Goal: Task Accomplishment & Management: Complete application form

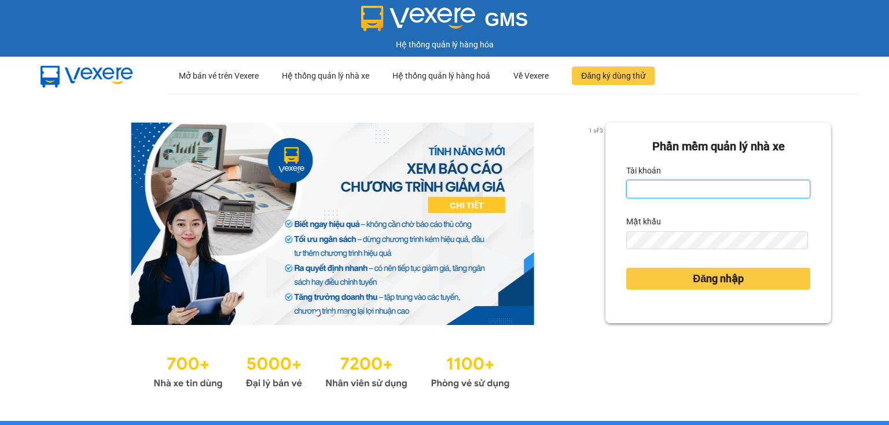
click at [659, 192] on input "Tài khoản" at bounding box center [718, 189] width 184 height 19
type input "hang.nhuquynh"
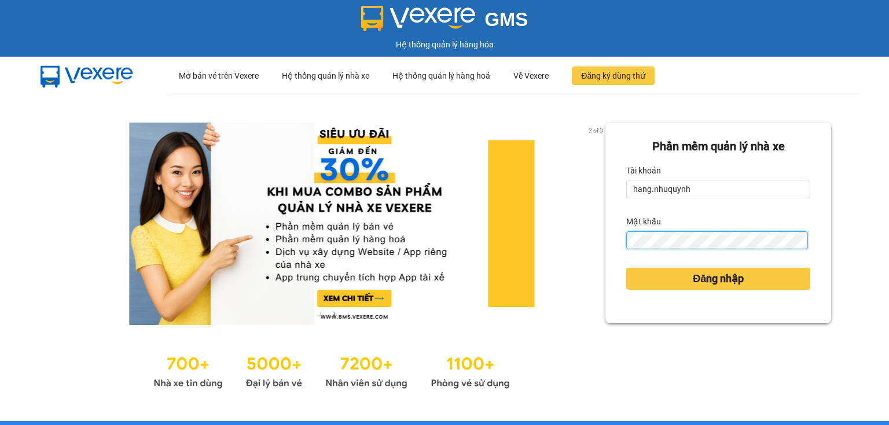
click at [626, 268] on button "Đăng nhập" at bounding box center [718, 279] width 184 height 22
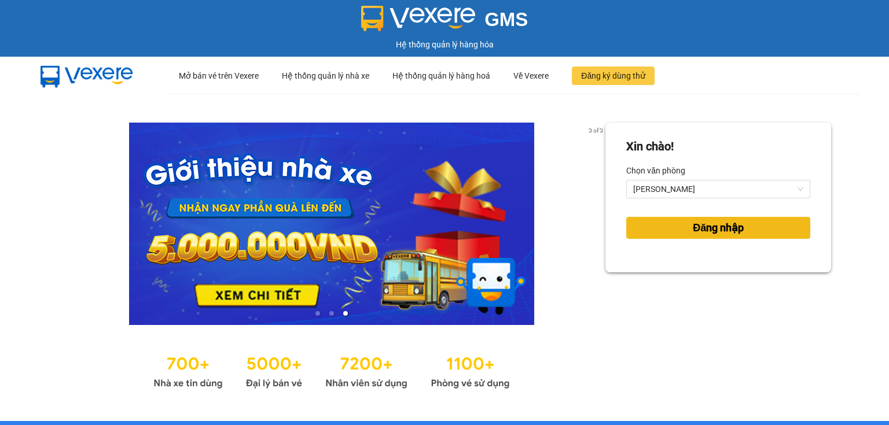
click at [693, 234] on span "Đăng nhập" at bounding box center [718, 228] width 51 height 16
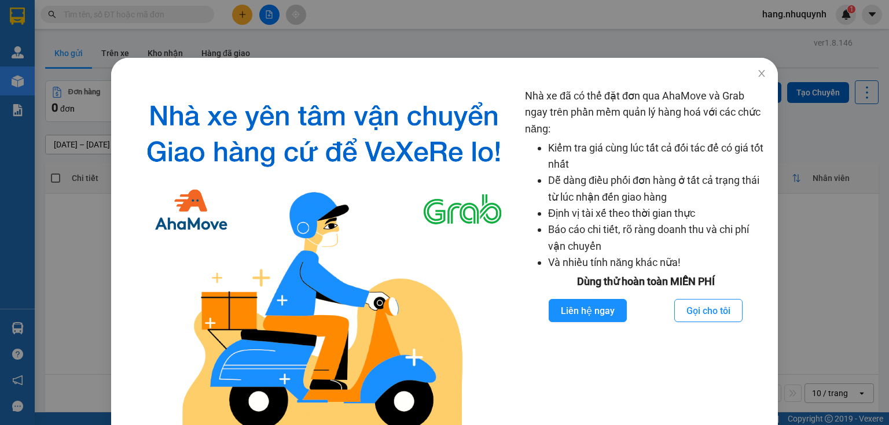
click at [146, 13] on div "Nhà xe đã có thể đặt đơn qua AhaMove và Grab ngay trên phần mềm quản lý hàng ho…" at bounding box center [444, 212] width 889 height 425
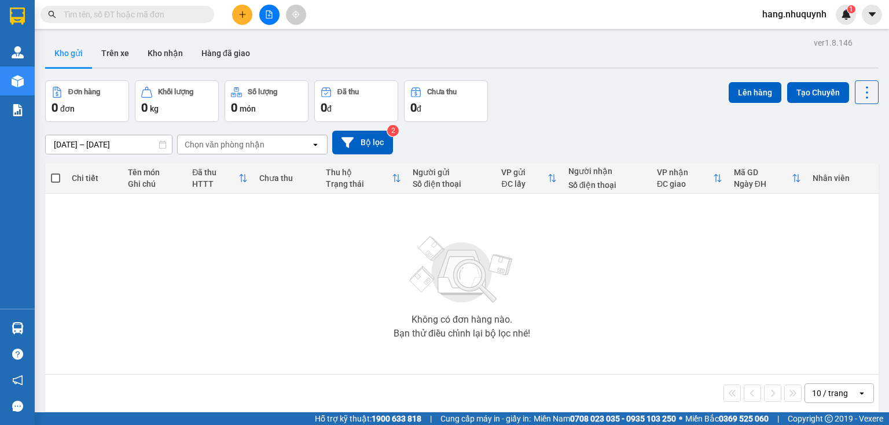
click at [166, 12] on input "text" at bounding box center [132, 14] width 137 height 13
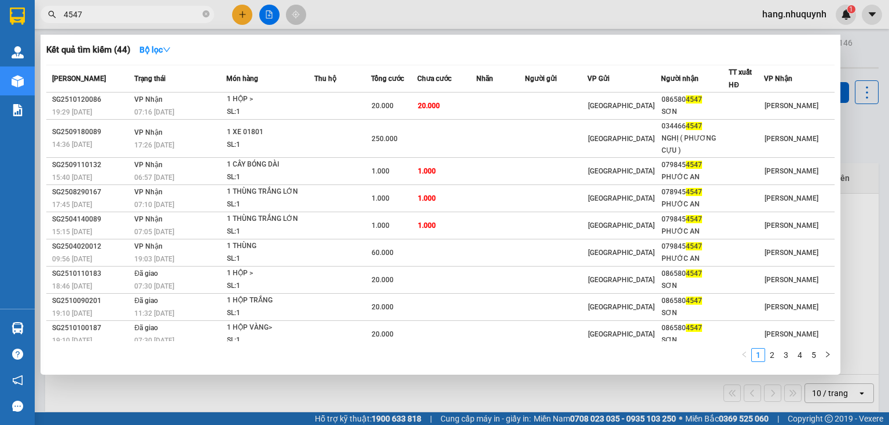
click at [146, 14] on input "4547" at bounding box center [132, 14] width 137 height 13
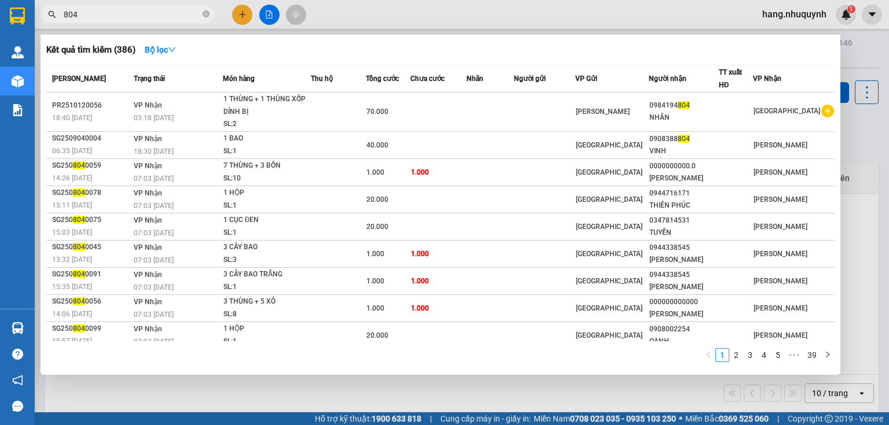
click at [153, 19] on input "804" at bounding box center [132, 14] width 137 height 13
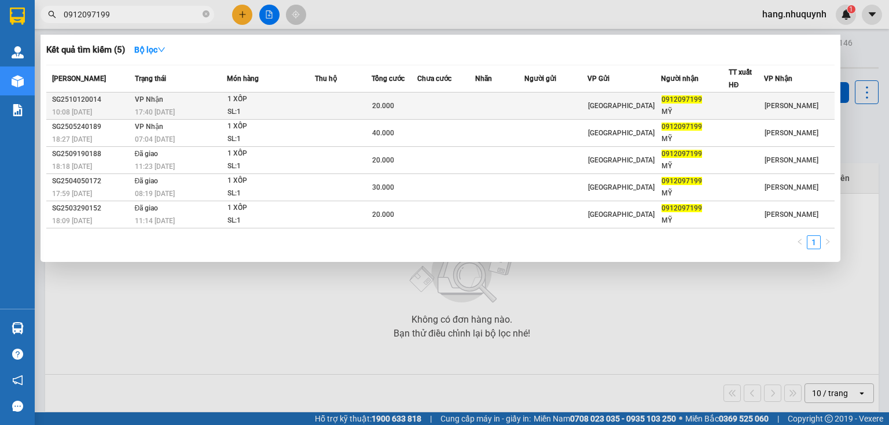
type input "0912097199"
click at [196, 98] on td "VP Nhận 17:40 [DATE]" at bounding box center [180, 106] width 96 height 27
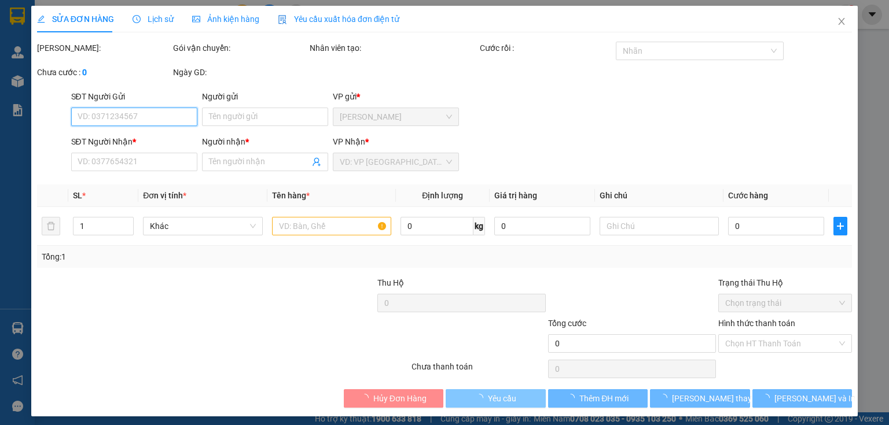
type input "0912097199"
type input "MỸ"
type input "20.000"
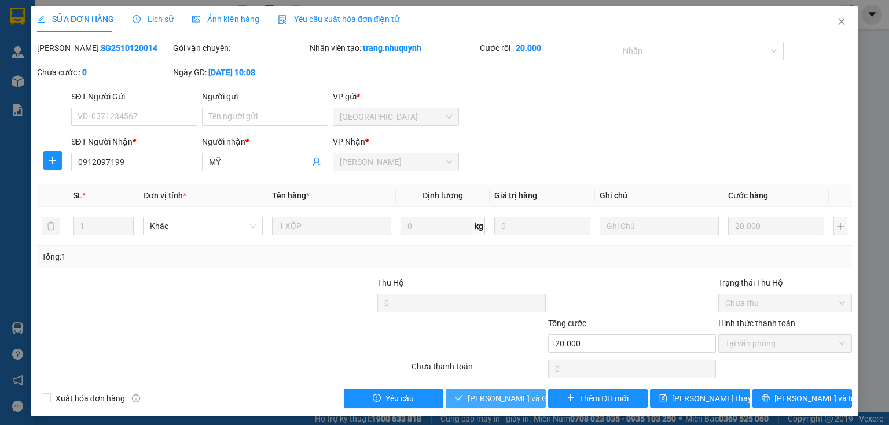
click at [500, 399] on span "[PERSON_NAME] và Giao hàng" at bounding box center [523, 398] width 111 height 13
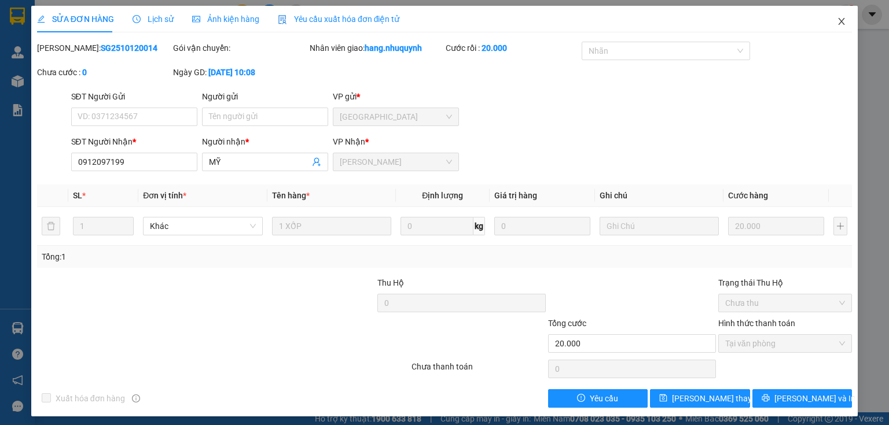
click at [837, 24] on icon "close" at bounding box center [841, 21] width 9 height 9
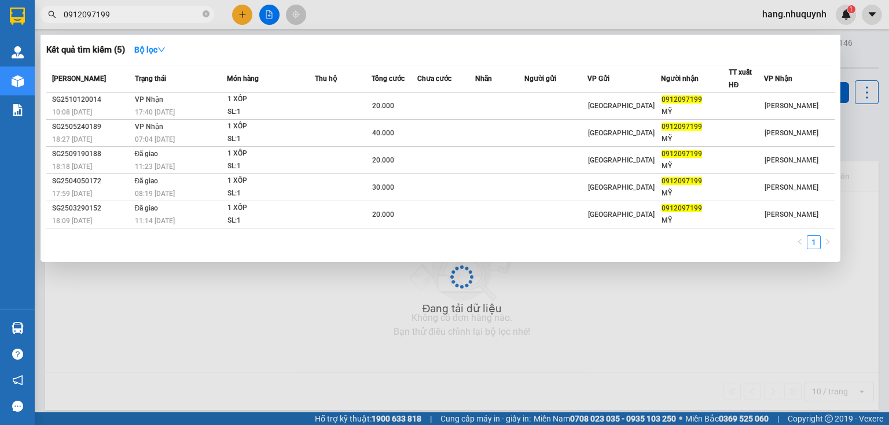
click at [153, 9] on input "0912097199" at bounding box center [132, 14] width 137 height 13
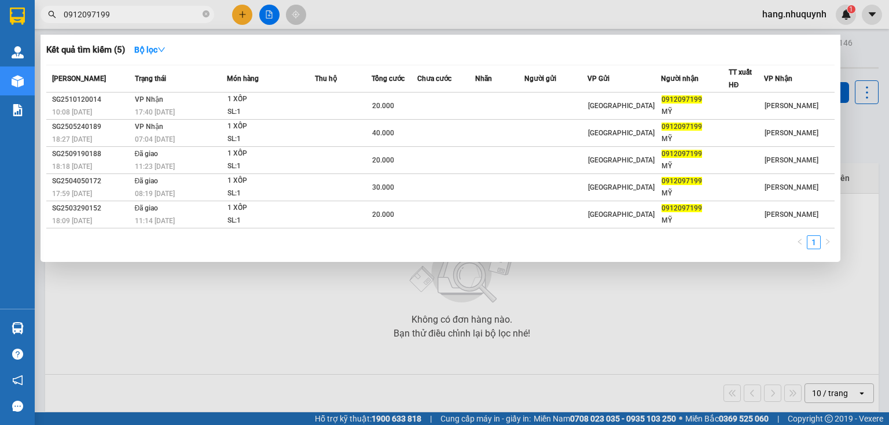
click at [153, 9] on input "0912097199" at bounding box center [132, 14] width 137 height 13
click at [153, 10] on input "0912097199" at bounding box center [132, 14] width 137 height 13
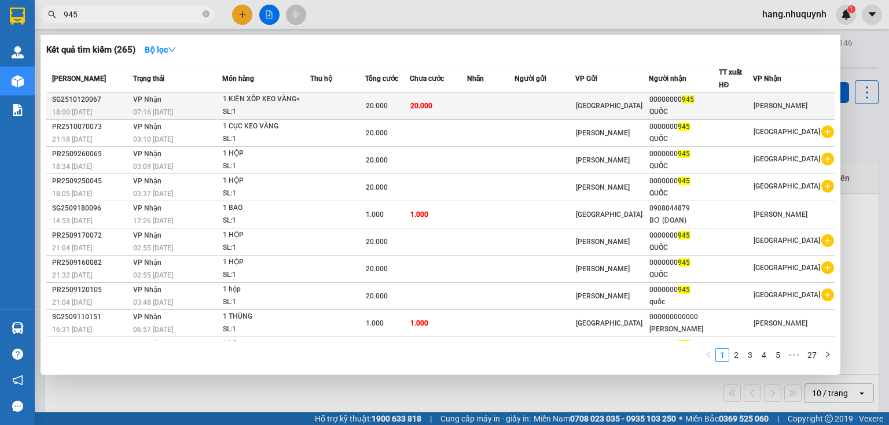
type input "945"
click at [282, 104] on div "1 KIỆN XỐP KEO VÀNG<" at bounding box center [266, 99] width 87 height 13
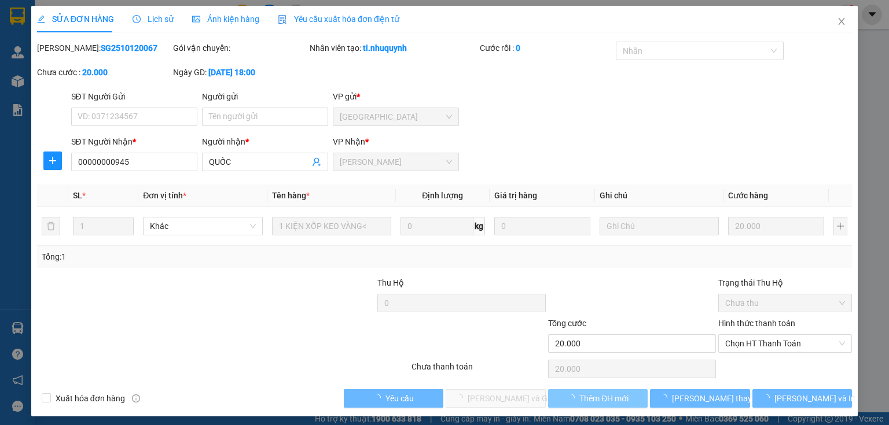
type input "00000000945"
type input "QUỐC"
type input "20.000"
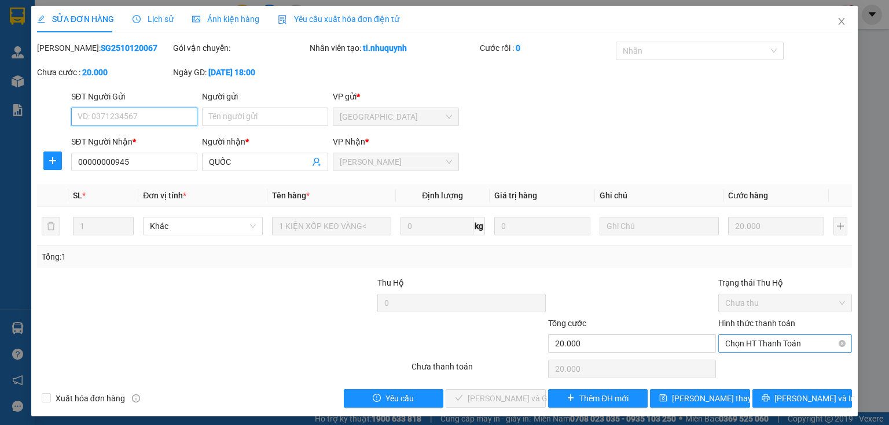
click at [770, 345] on span "Chọn HT Thanh Toán" at bounding box center [785, 343] width 120 height 17
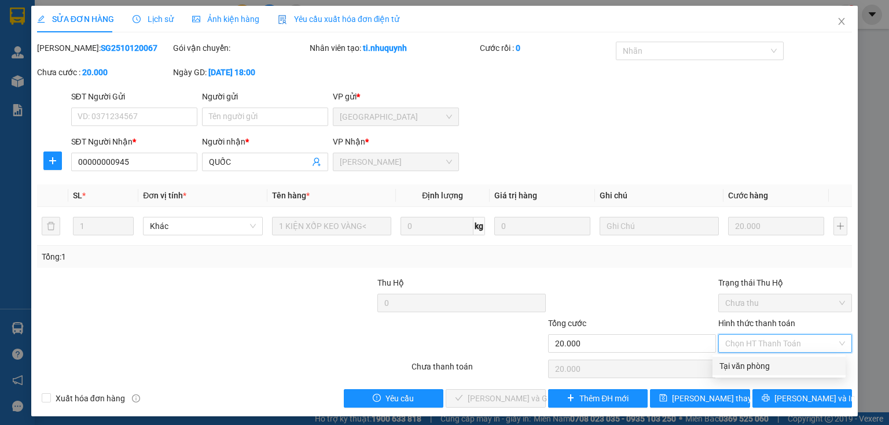
click at [762, 361] on div "Tại văn phòng" at bounding box center [779, 366] width 119 height 13
type input "0"
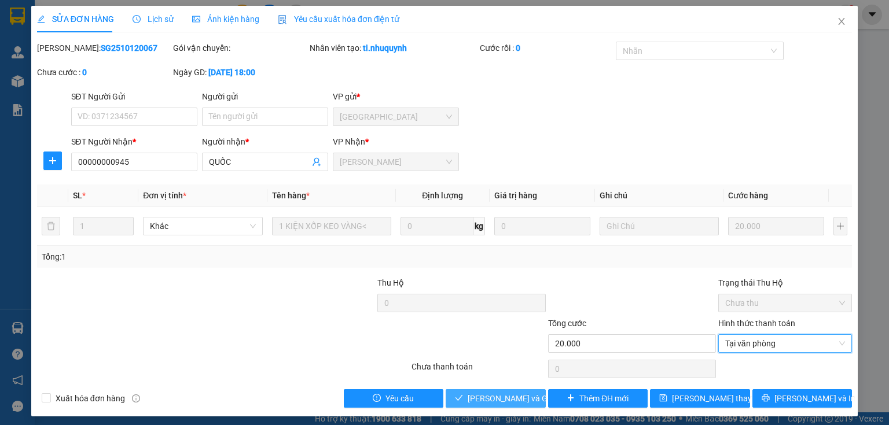
click at [481, 399] on span "[PERSON_NAME] và Giao hàng" at bounding box center [523, 398] width 111 height 13
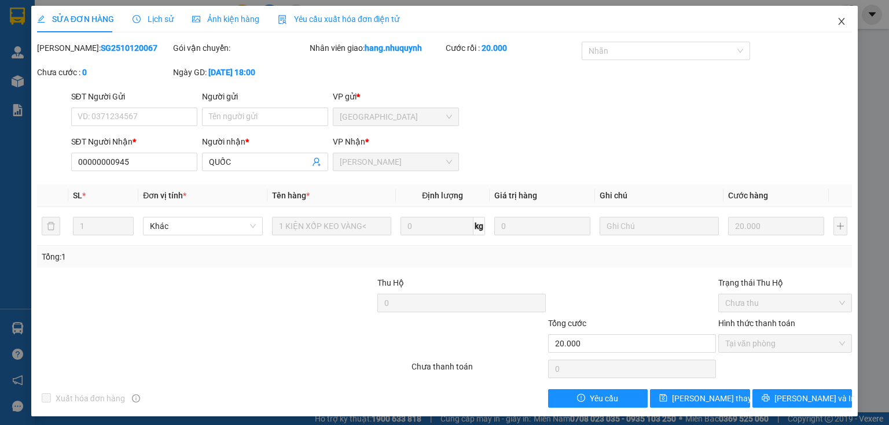
click at [837, 23] on icon "close" at bounding box center [841, 21] width 9 height 9
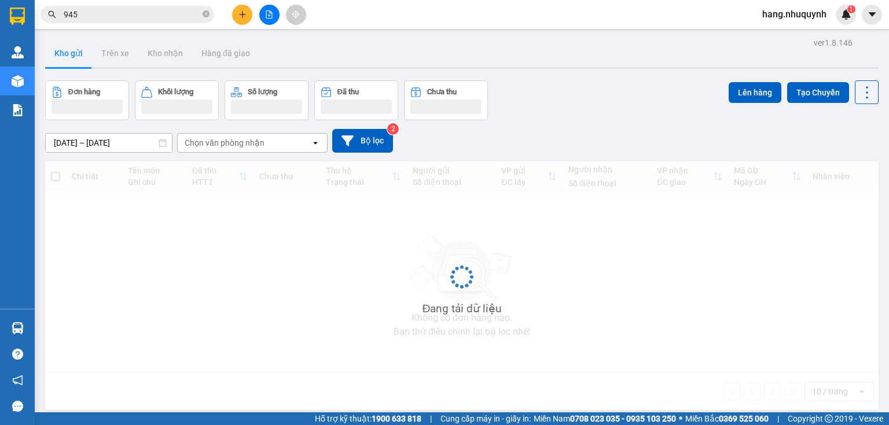
click at [120, 18] on input "945" at bounding box center [132, 14] width 137 height 13
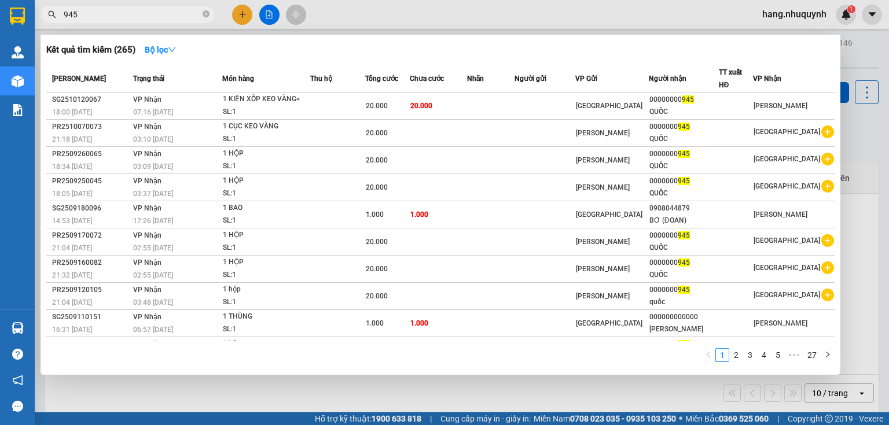
click at [120, 18] on input "945" at bounding box center [132, 14] width 137 height 13
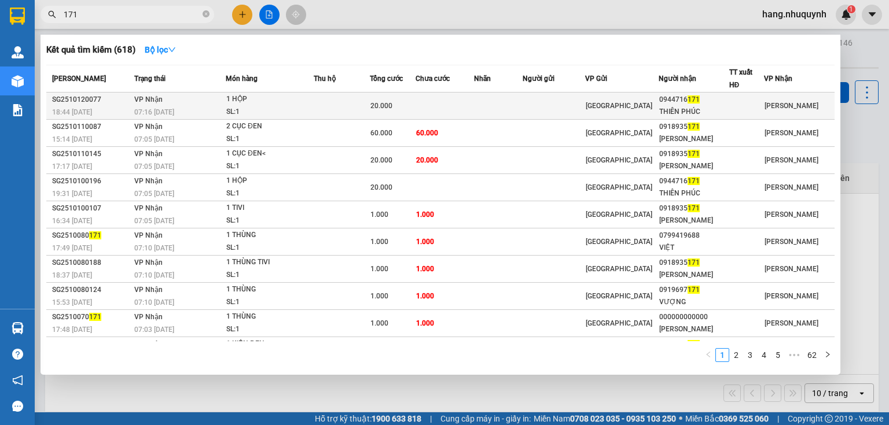
type input "171"
click at [340, 105] on td at bounding box center [342, 106] width 56 height 27
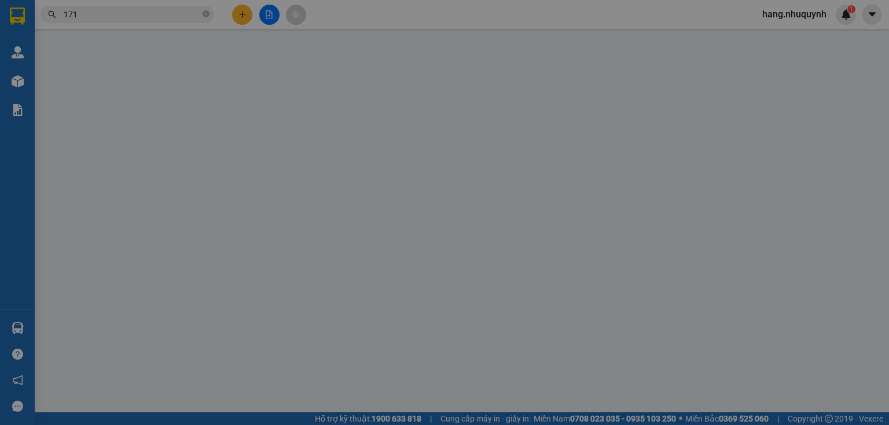
type input "0944716171"
type input "THIÊN PHÚC"
type input "20.000"
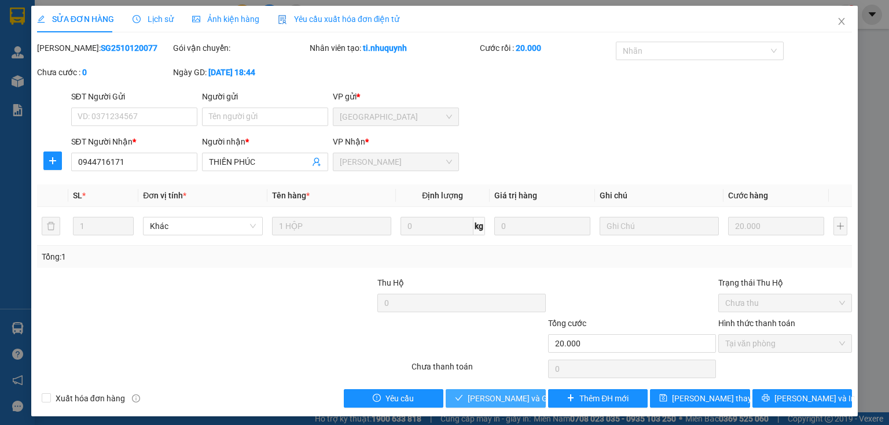
click at [505, 397] on span "[PERSON_NAME] và Giao hàng" at bounding box center [523, 398] width 111 height 13
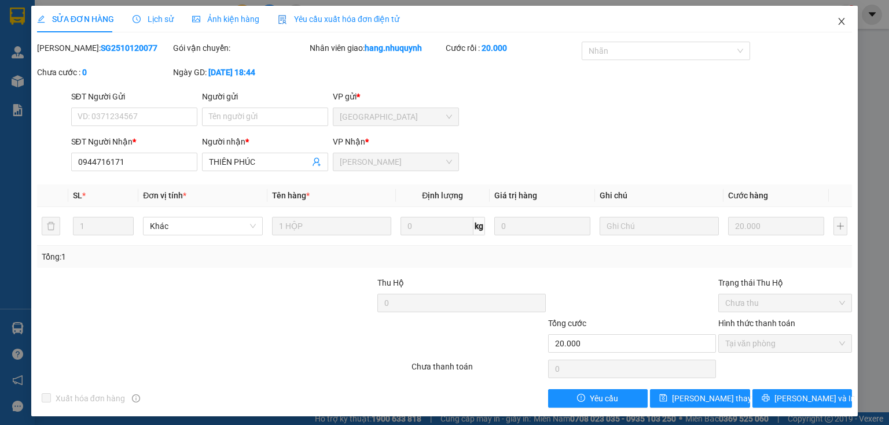
click at [837, 24] on icon "close" at bounding box center [841, 21] width 9 height 9
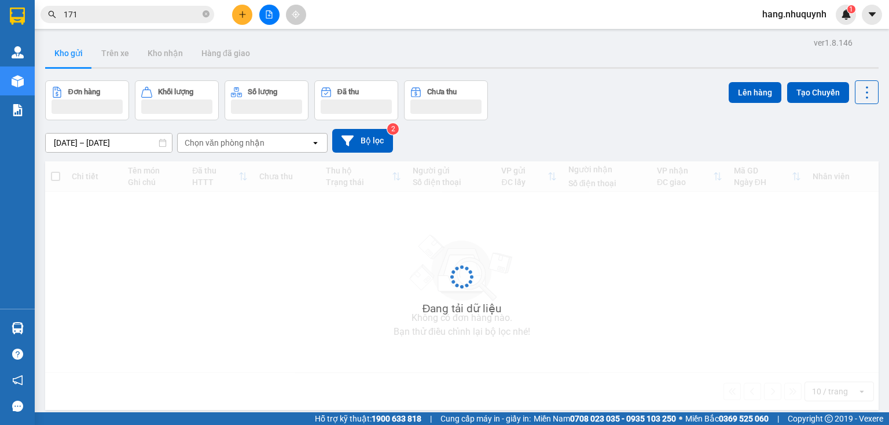
click at [165, 13] on input "171" at bounding box center [132, 14] width 137 height 13
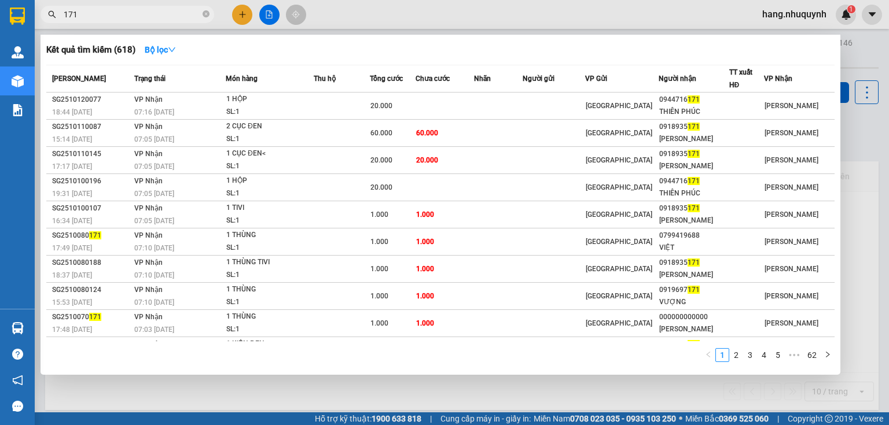
click at [165, 13] on input "171" at bounding box center [132, 14] width 137 height 13
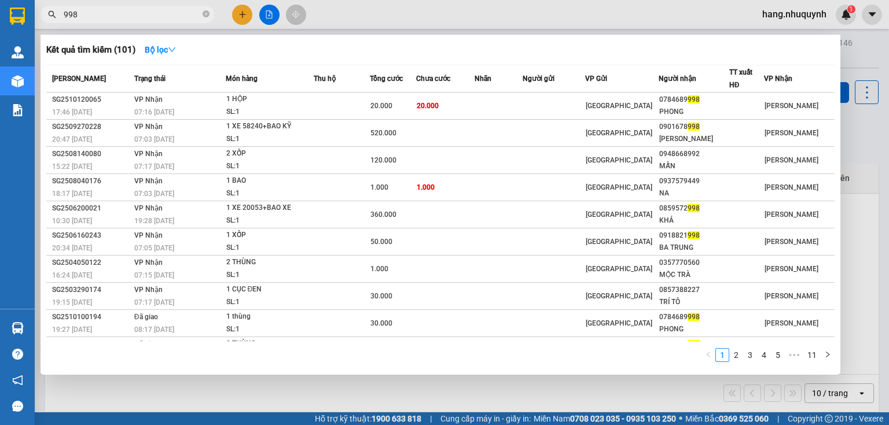
click at [125, 16] on input "998" at bounding box center [132, 14] width 137 height 13
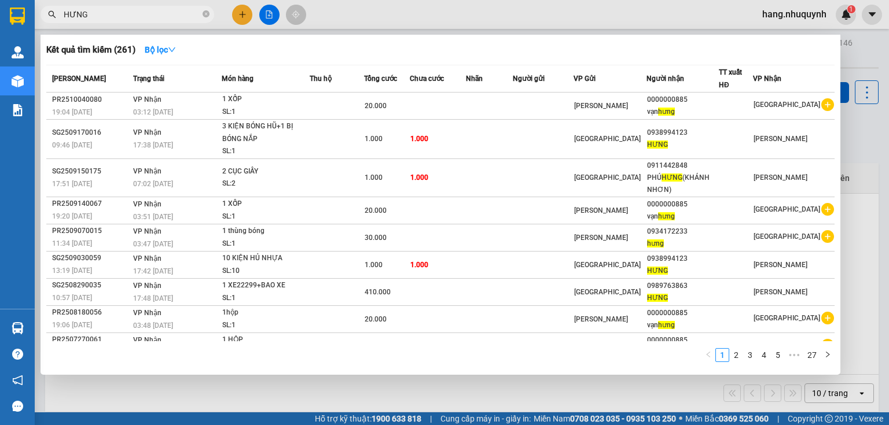
click at [128, 9] on input "HƯNG" at bounding box center [132, 14] width 137 height 13
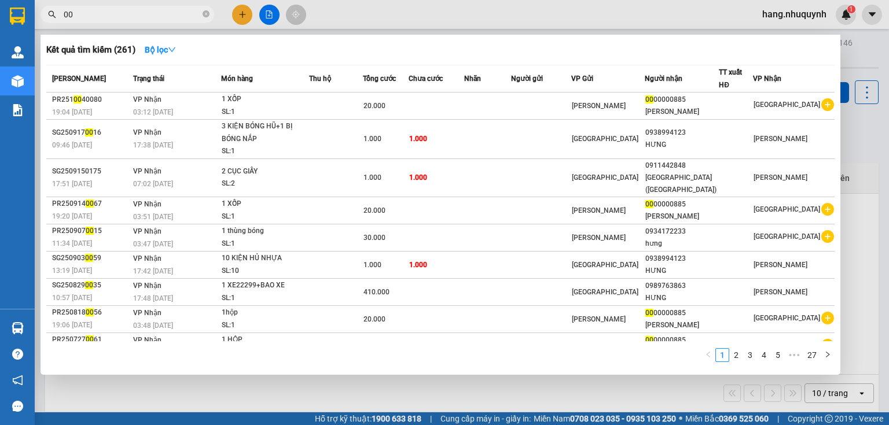
type input "004"
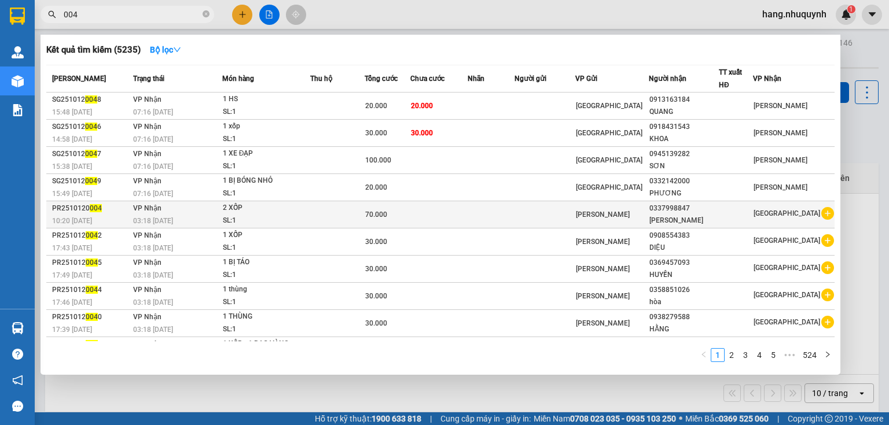
scroll to position [19, 0]
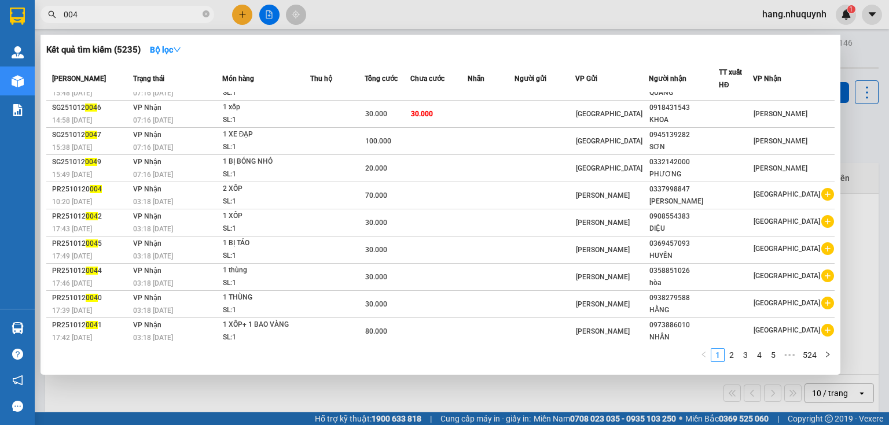
click at [134, 13] on input "004" at bounding box center [132, 14] width 137 height 13
click at [134, 12] on input "004" at bounding box center [132, 14] width 137 height 13
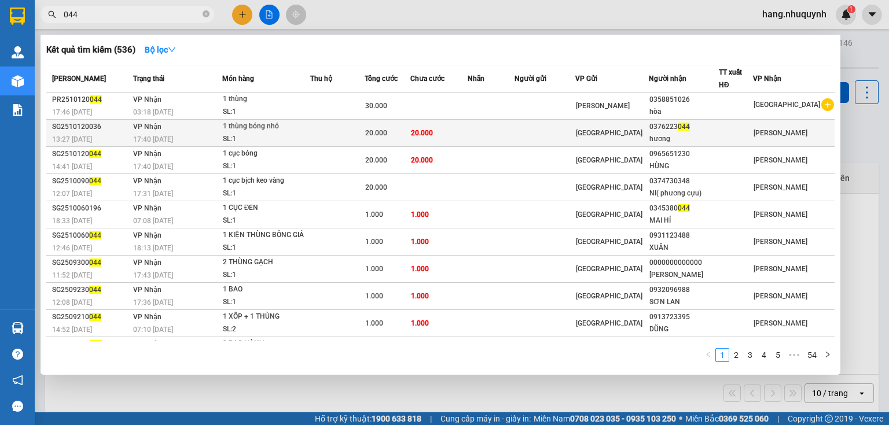
type input "044"
click at [468, 139] on td "20.000" at bounding box center [438, 133] width 57 height 27
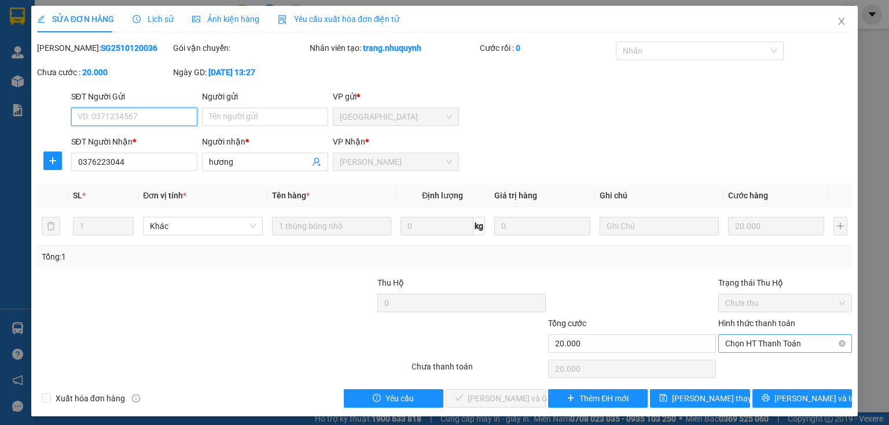
drag, startPoint x: 775, startPoint y: 344, endPoint x: 771, endPoint y: 354, distance: 11.2
click at [775, 345] on span "Chọn HT Thanh Toán" at bounding box center [785, 343] width 120 height 17
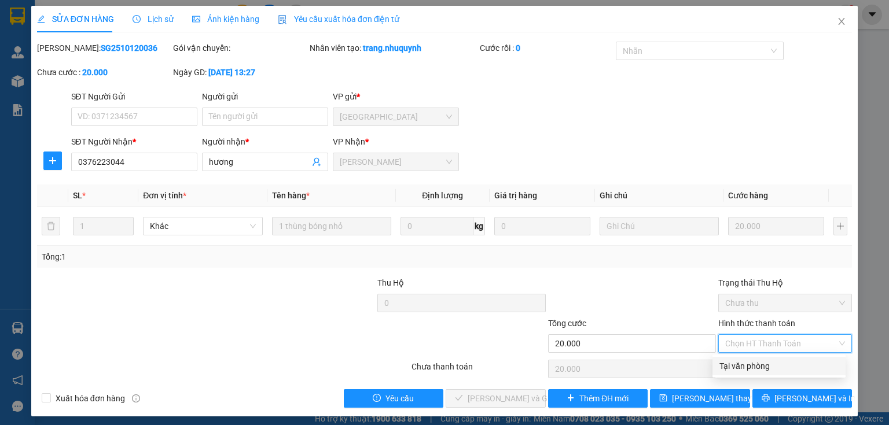
click at [759, 373] on div "Tại văn phòng" at bounding box center [779, 366] width 133 height 19
type input "0"
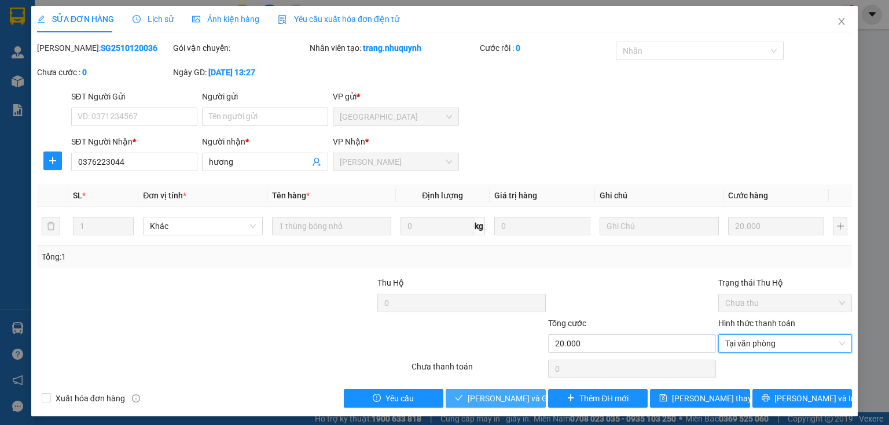
click at [498, 399] on span "[PERSON_NAME] và Giao hàng" at bounding box center [523, 398] width 111 height 13
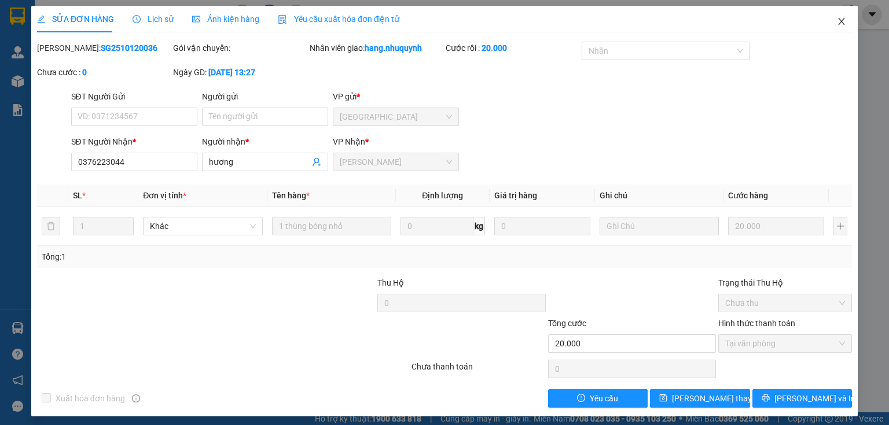
click at [843, 22] on span "Close" at bounding box center [841, 22] width 32 height 32
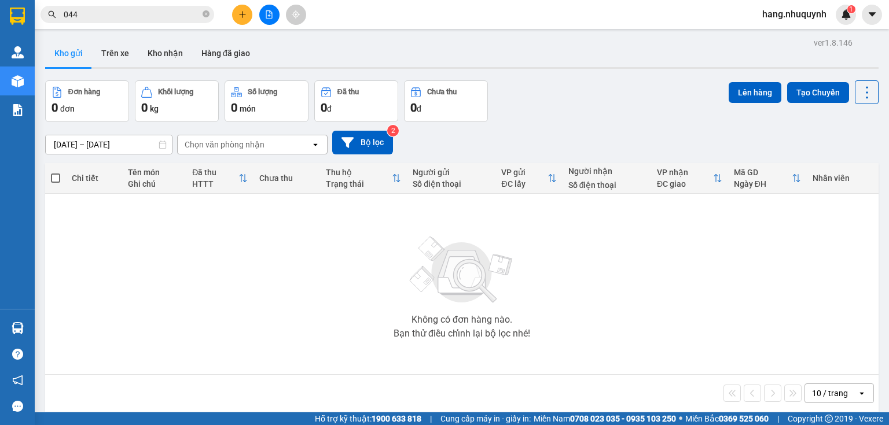
click at [168, 20] on input "044" at bounding box center [132, 14] width 137 height 13
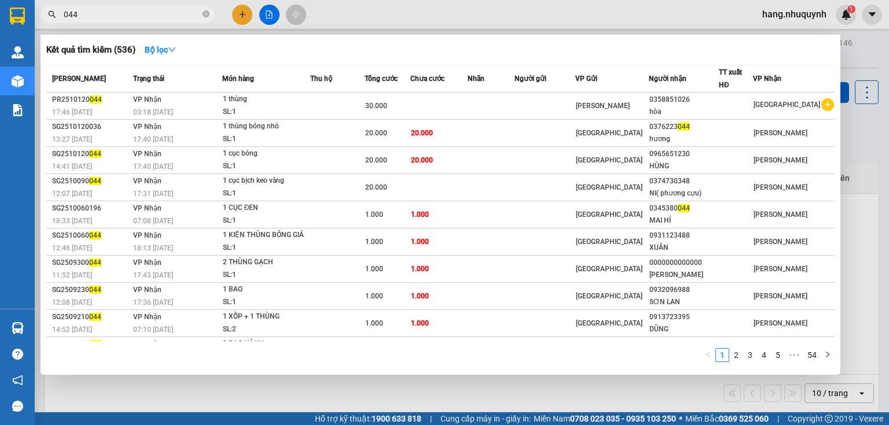
click at [168, 20] on input "044" at bounding box center [132, 14] width 137 height 13
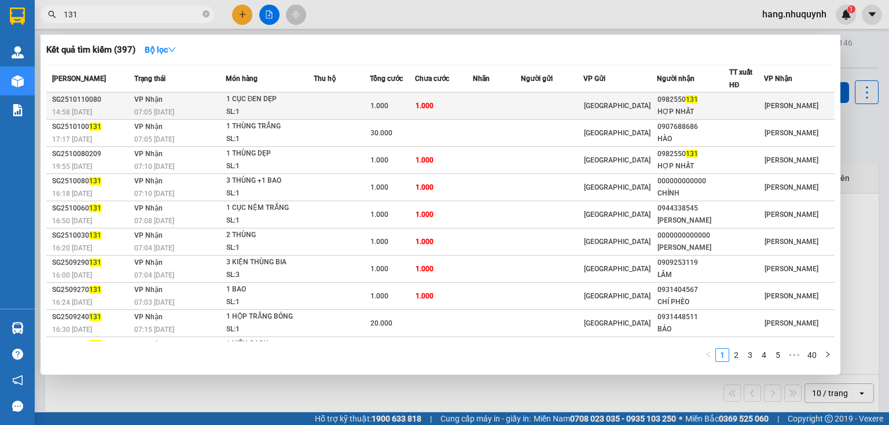
type input "131"
click at [457, 112] on td "1.000" at bounding box center [444, 106] width 58 height 27
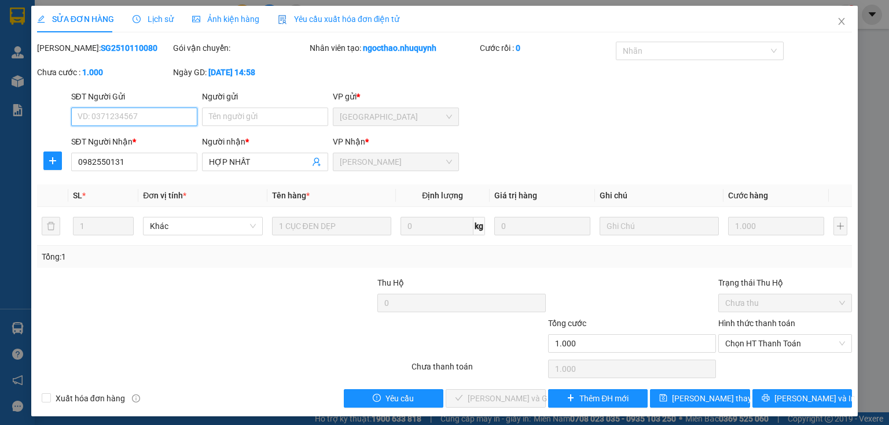
type input "0982550131"
type input "HỢP NHẤT"
type input "1.000"
click at [766, 350] on span "Chọn HT Thanh Toán" at bounding box center [785, 343] width 120 height 17
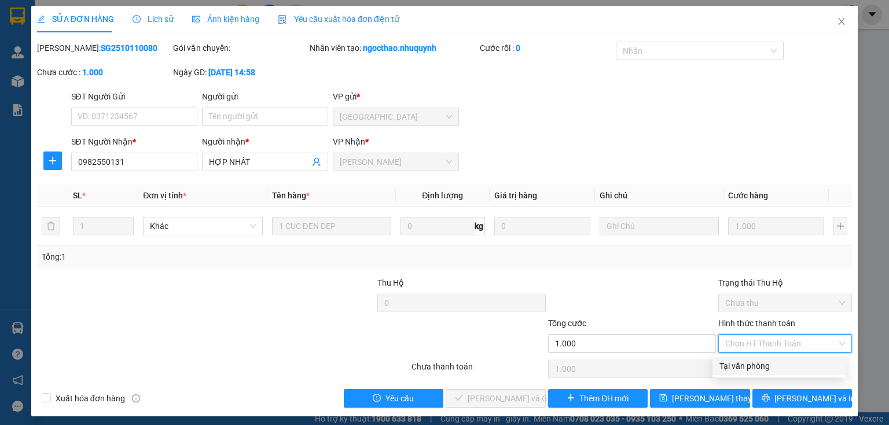
drag, startPoint x: 740, startPoint y: 372, endPoint x: 726, endPoint y: 374, distance: 14.1
click at [739, 372] on div "Tại văn phòng" at bounding box center [779, 366] width 119 height 13
type input "0"
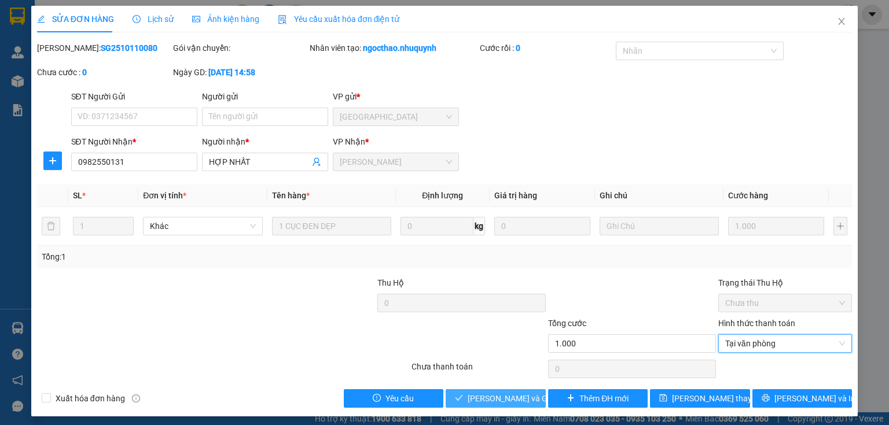
click at [491, 401] on span "[PERSON_NAME] và Giao hàng" at bounding box center [523, 398] width 111 height 13
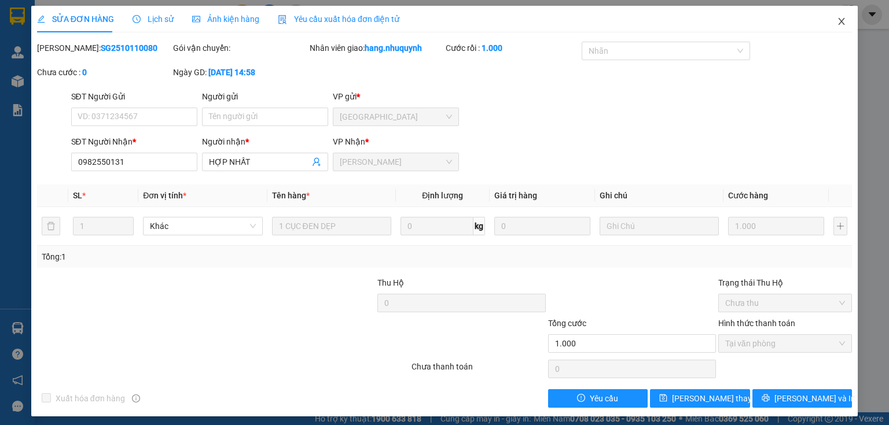
click at [837, 20] on icon "close" at bounding box center [841, 21] width 9 height 9
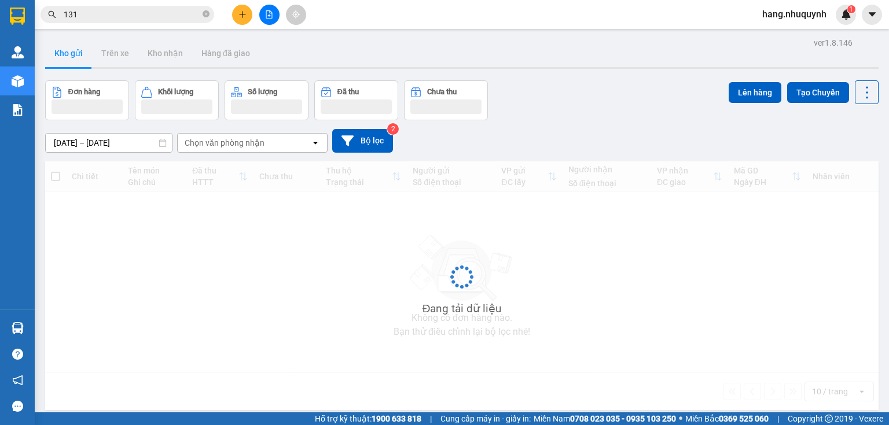
click at [118, 19] on input "131" at bounding box center [132, 14] width 137 height 13
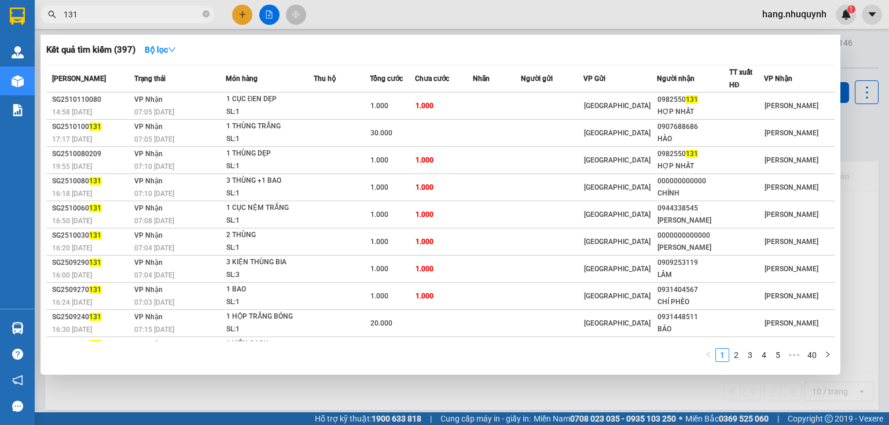
click at [118, 19] on input "131" at bounding box center [132, 14] width 137 height 13
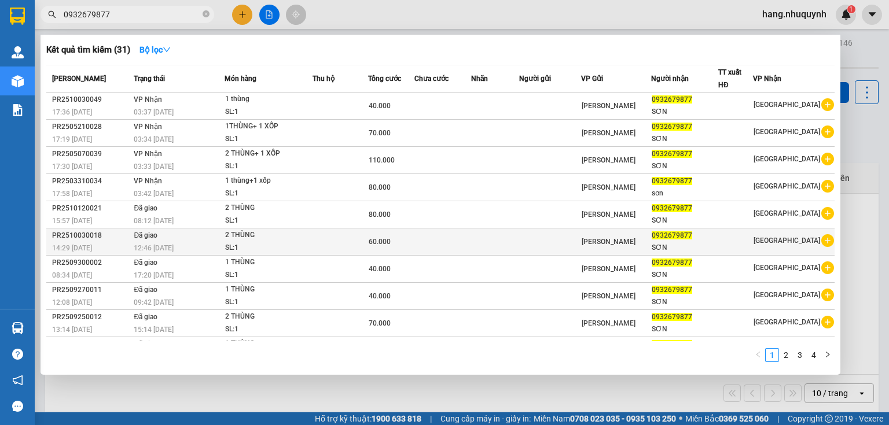
scroll to position [19, 0]
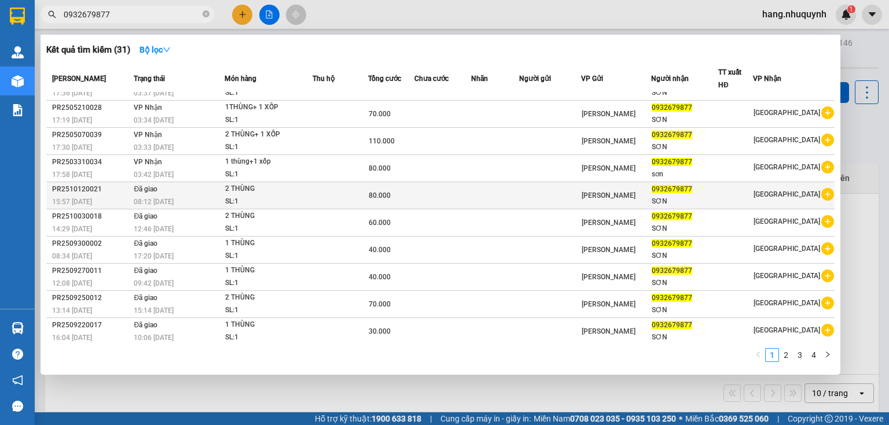
type input "0932679877"
click at [302, 196] on div "SL: 1" at bounding box center [268, 202] width 87 height 13
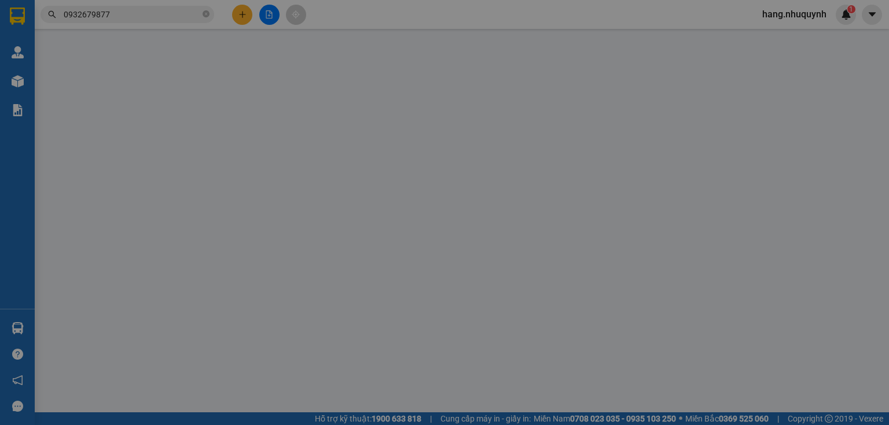
type input "0932679877"
type input "SƠN"
type input "80.000"
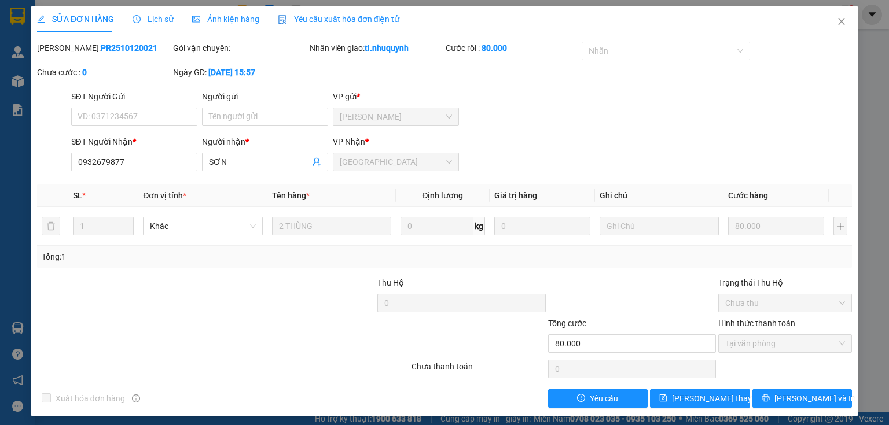
click at [151, 21] on span "Lịch sử" at bounding box center [153, 18] width 41 height 9
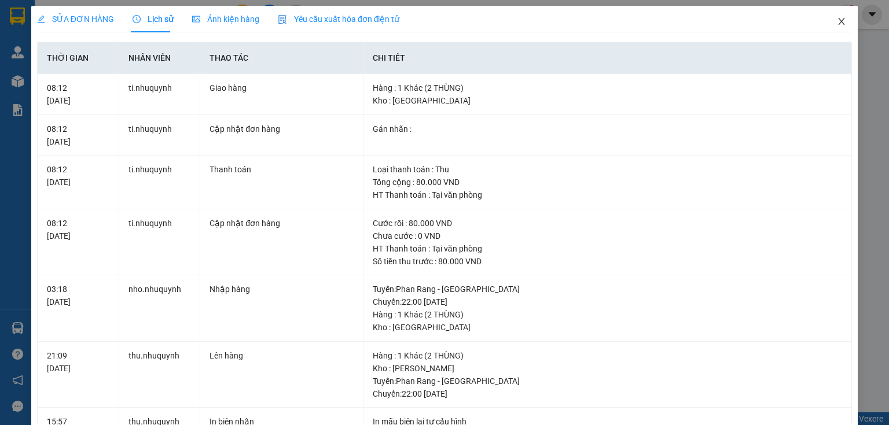
drag, startPoint x: 835, startPoint y: 19, endPoint x: 128, endPoint y: 27, distance: 707.4
click at [837, 19] on icon "close" at bounding box center [841, 21] width 9 height 9
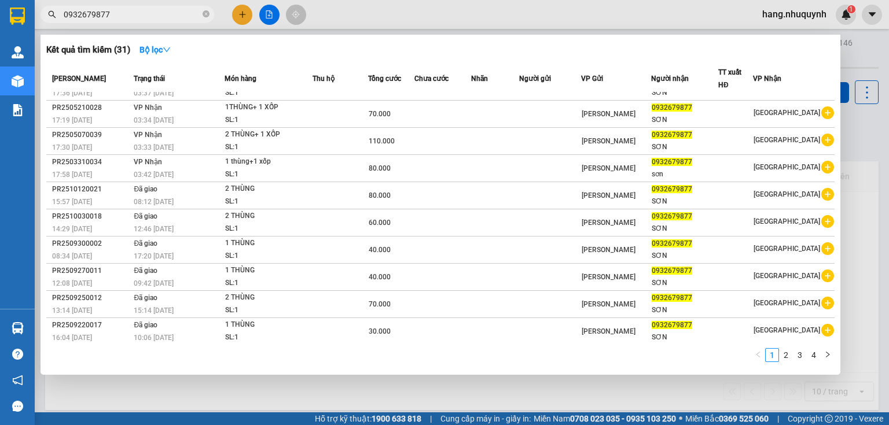
click at [141, 14] on input "0932679877" at bounding box center [132, 14] width 137 height 13
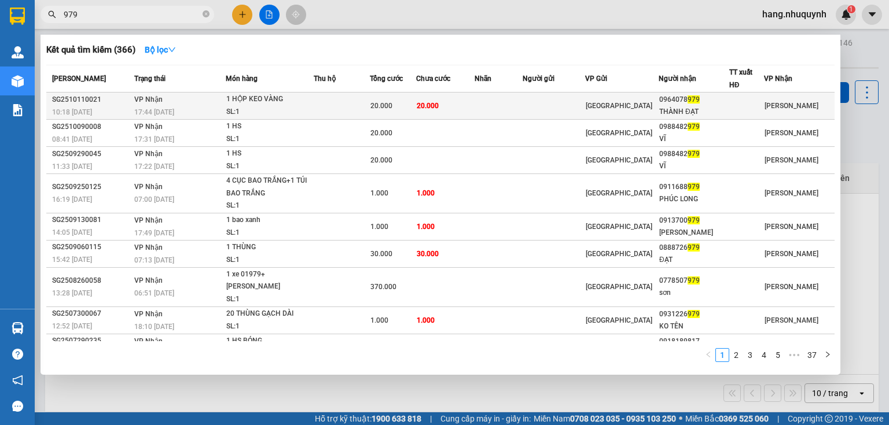
type input "979"
click at [485, 108] on td at bounding box center [499, 106] width 49 height 27
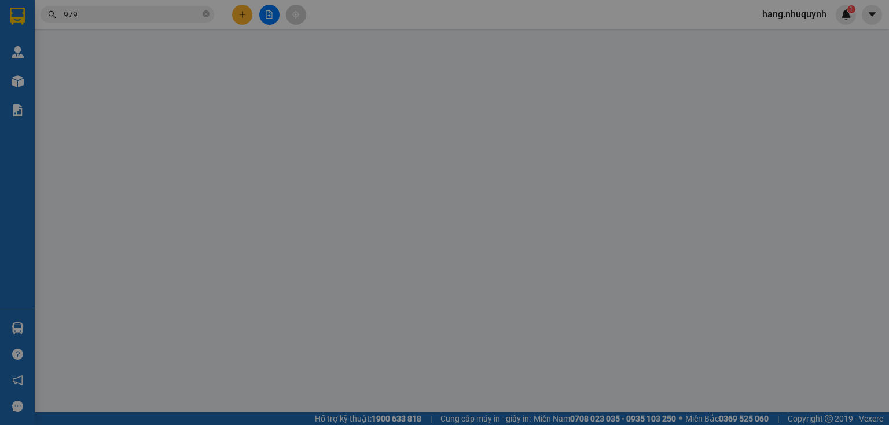
type input "0964078979"
type input "THÀNH ĐẠT"
type input "20.000"
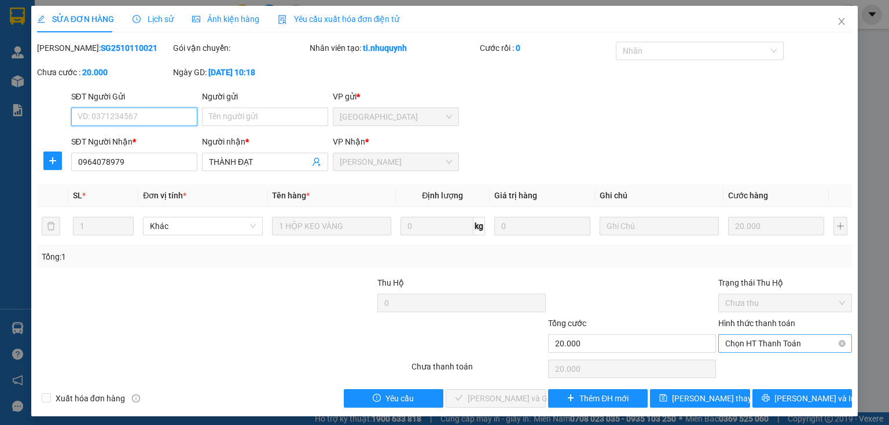
click at [780, 348] on span "Chọn HT Thanh Toán" at bounding box center [785, 343] width 120 height 17
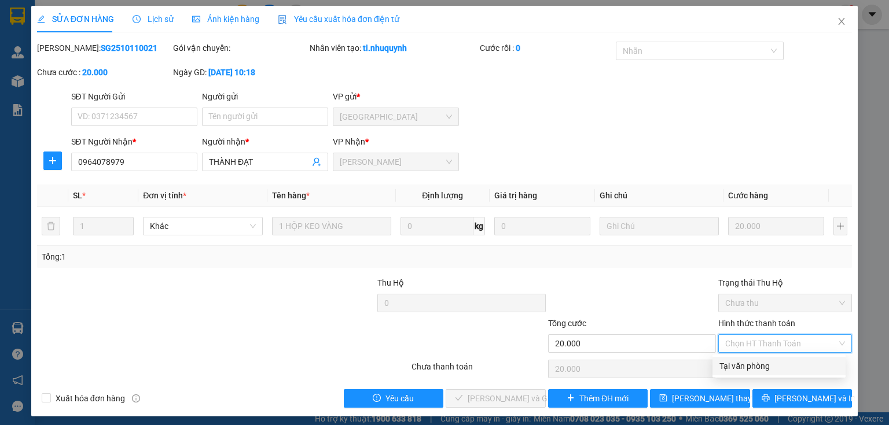
click at [766, 368] on div "Tại văn phòng" at bounding box center [779, 366] width 119 height 13
type input "0"
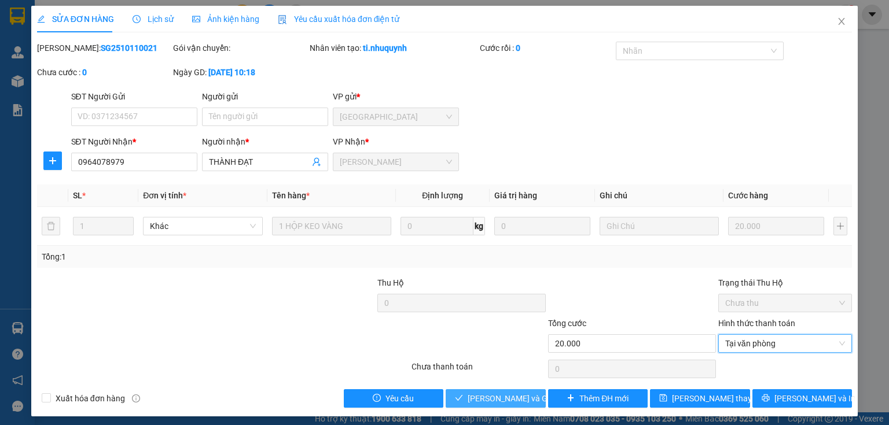
click at [496, 392] on span "[PERSON_NAME] và Giao hàng" at bounding box center [523, 398] width 111 height 13
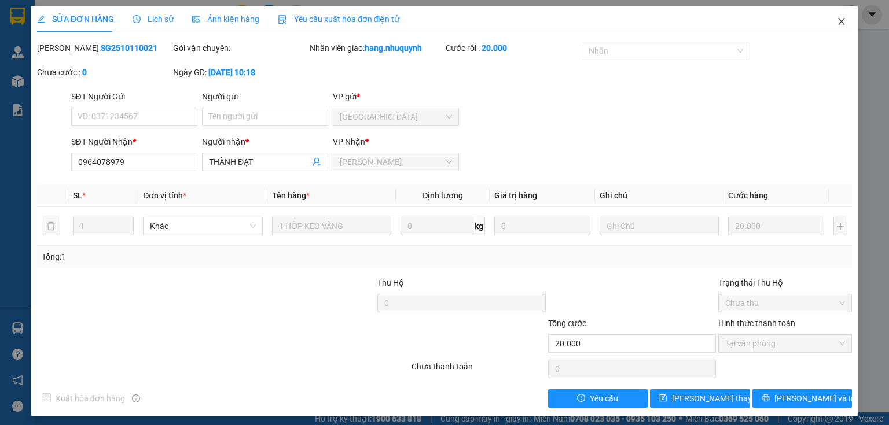
click at [837, 21] on icon "close" at bounding box center [841, 21] width 9 height 9
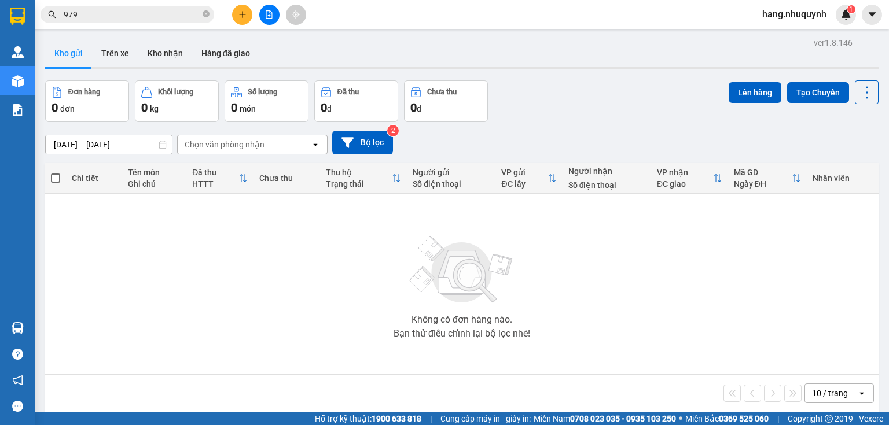
click at [147, 15] on input "979" at bounding box center [132, 14] width 137 height 13
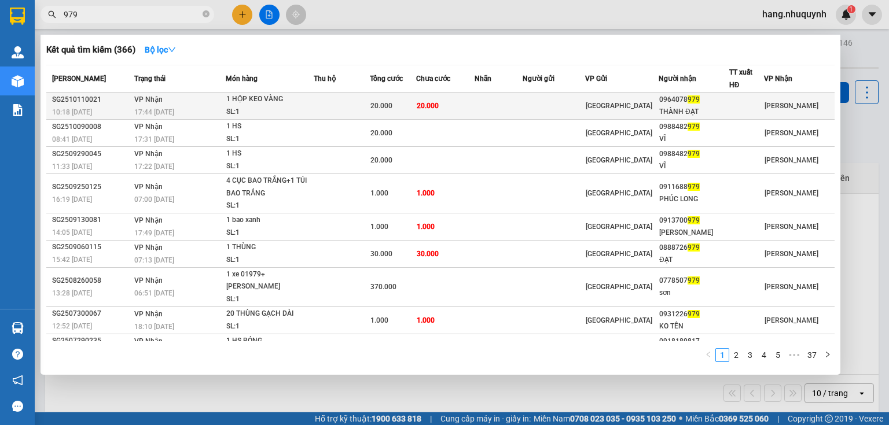
click at [629, 105] on div "[GEOGRAPHIC_DATA]" at bounding box center [622, 106] width 72 height 13
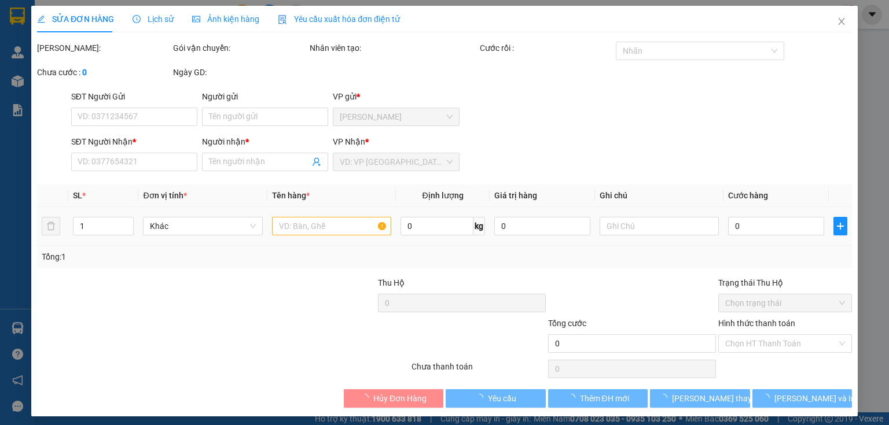
type input "0964078979"
type input "THÀNH ĐẠT"
type input "20.000"
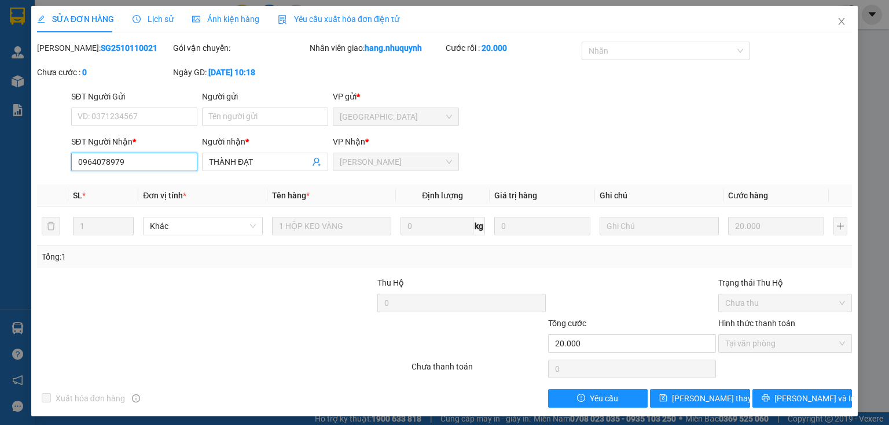
click at [126, 160] on input "0964078979" at bounding box center [134, 162] width 126 height 19
click at [837, 23] on icon "close" at bounding box center [841, 21] width 9 height 9
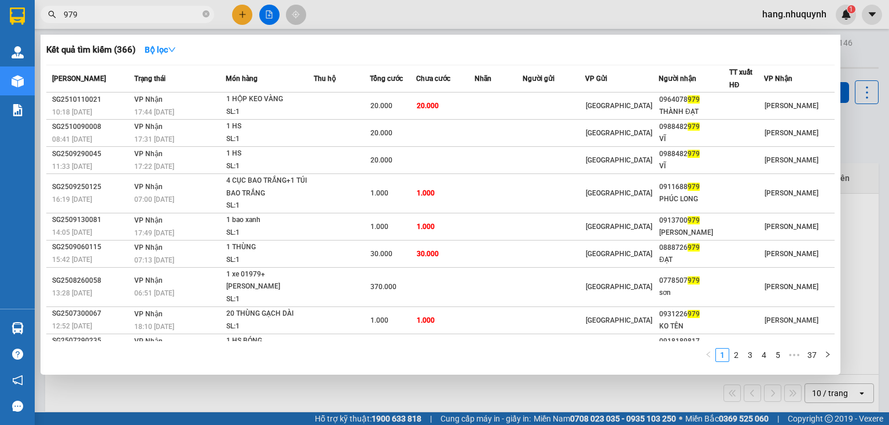
click at [126, 13] on input "979" at bounding box center [132, 14] width 137 height 13
paste input "0964078"
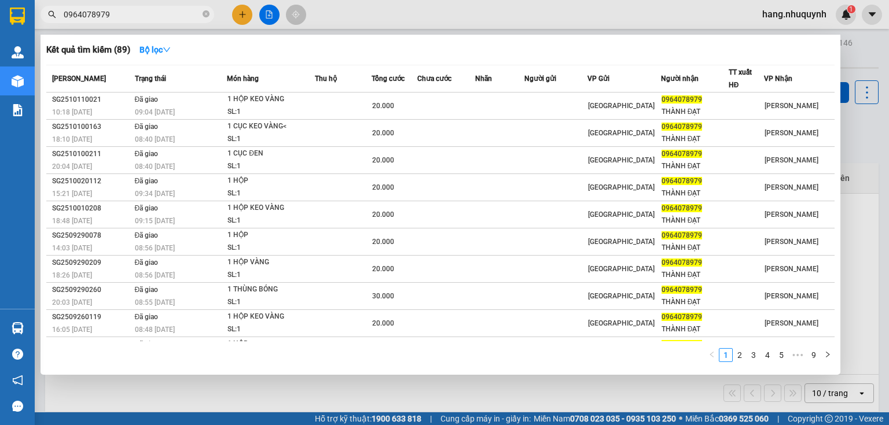
type input "0964078979"
